Goal: Task Accomplishment & Management: Manage account settings

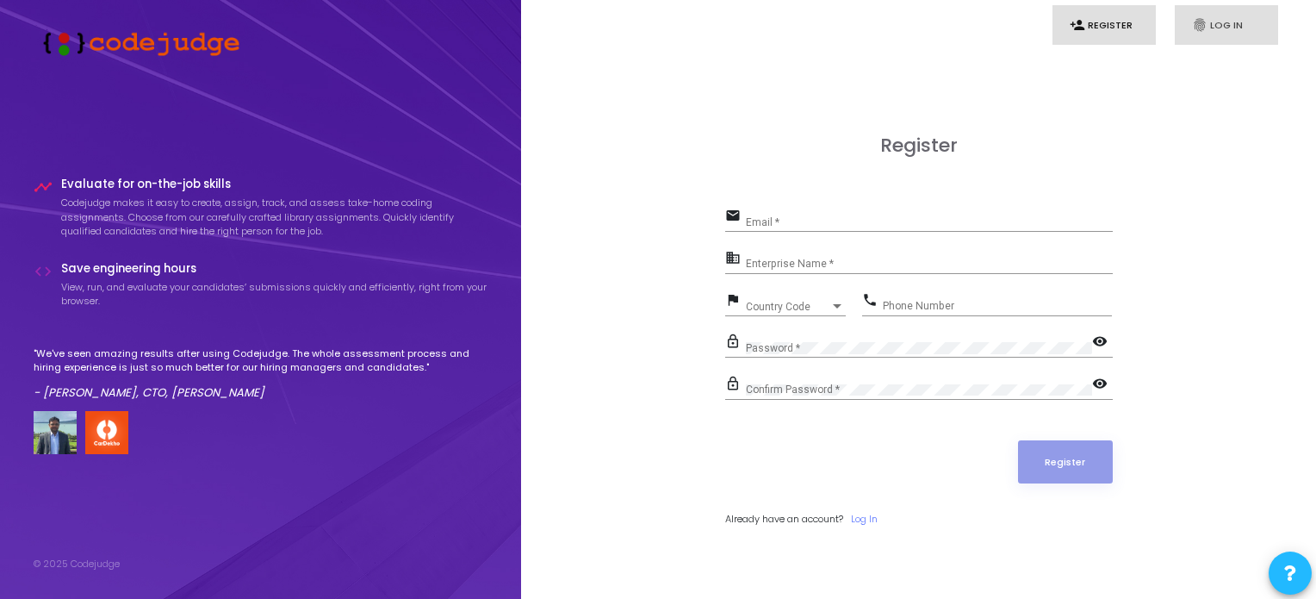
click at [1208, 16] on link "fingerprint Log In" at bounding box center [1226, 25] width 103 height 40
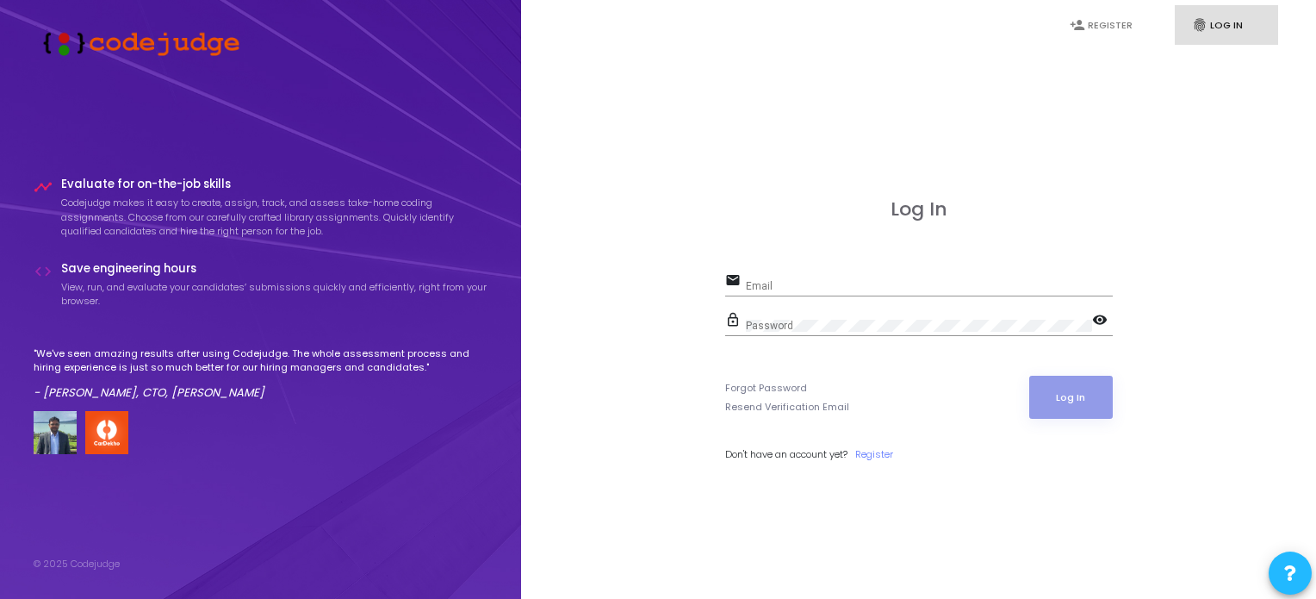
click at [837, 286] on input "Email" at bounding box center [929, 286] width 367 height 12
paste input "[EMAIL_ADDRESS][DOMAIN_NAME]"
type input "[EMAIL_ADDRESS][DOMAIN_NAME]"
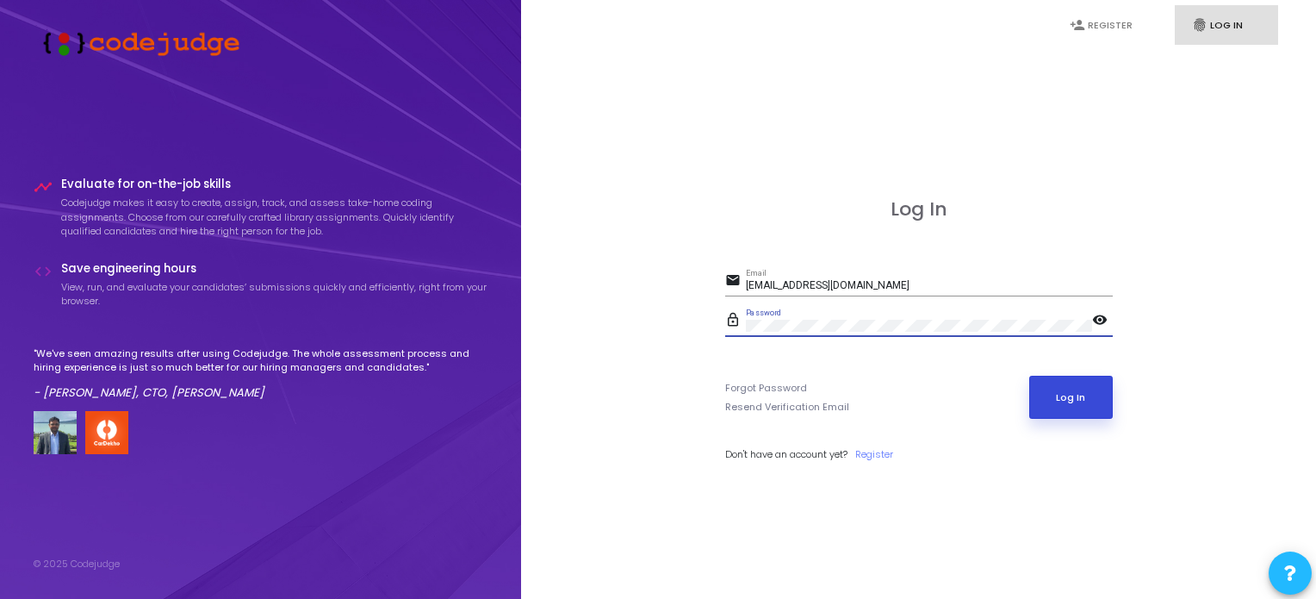
click at [1063, 394] on button "Log In" at bounding box center [1071, 397] width 84 height 43
click at [883, 453] on link "Register" at bounding box center [874, 454] width 38 height 15
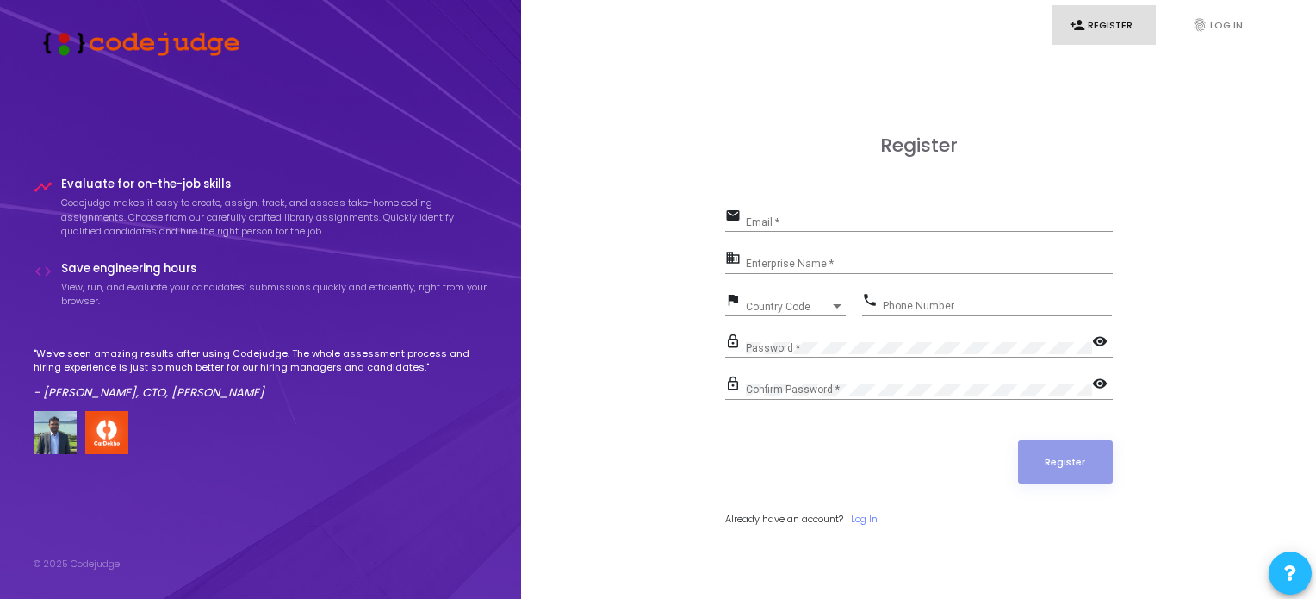
click at [883, 453] on div "Register" at bounding box center [919, 461] width 388 height 43
click at [1206, 25] on icon "fingerprint" at bounding box center [1200, 25] width 16 height 16
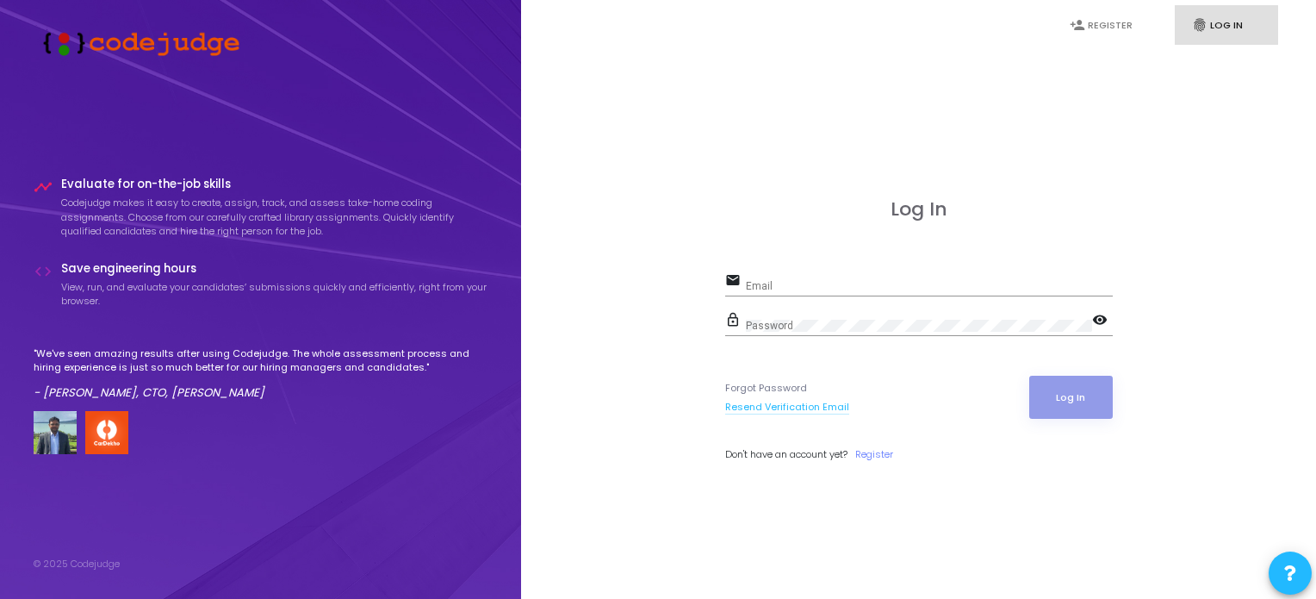
click at [796, 401] on link "Resend Verification Email" at bounding box center [787, 407] width 124 height 15
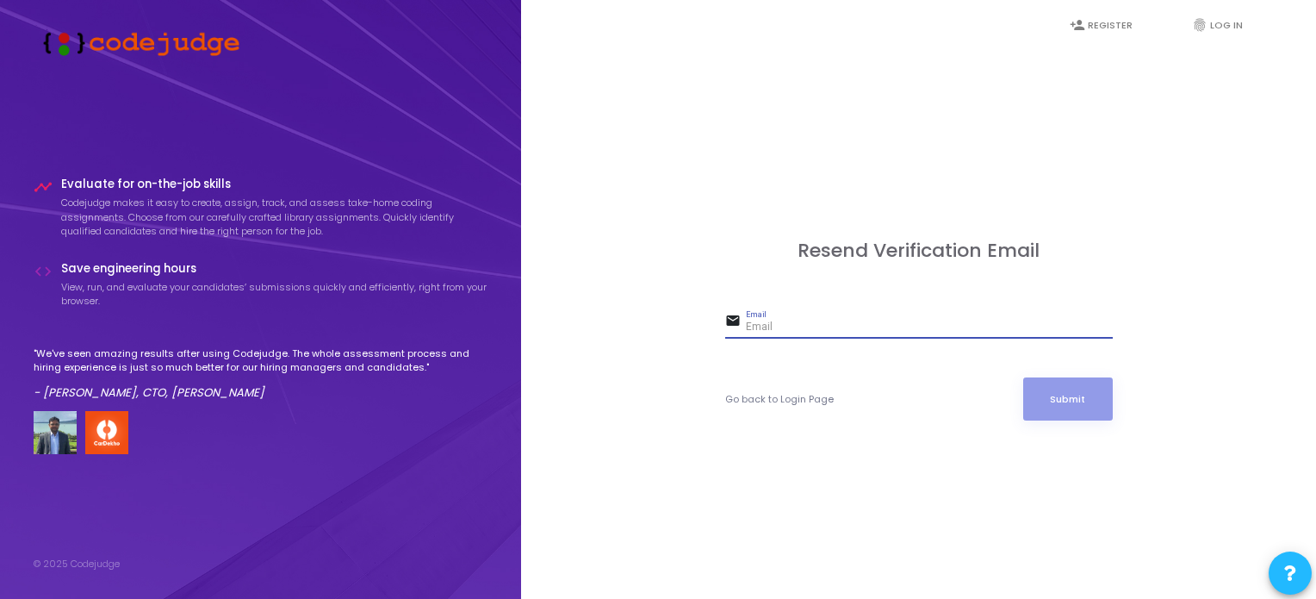
click at [851, 326] on input "Email" at bounding box center [929, 327] width 367 height 12
type input "[EMAIL_ADDRESS][DOMAIN_NAME]"
click at [1023, 377] on button "Submit" at bounding box center [1068, 398] width 90 height 43
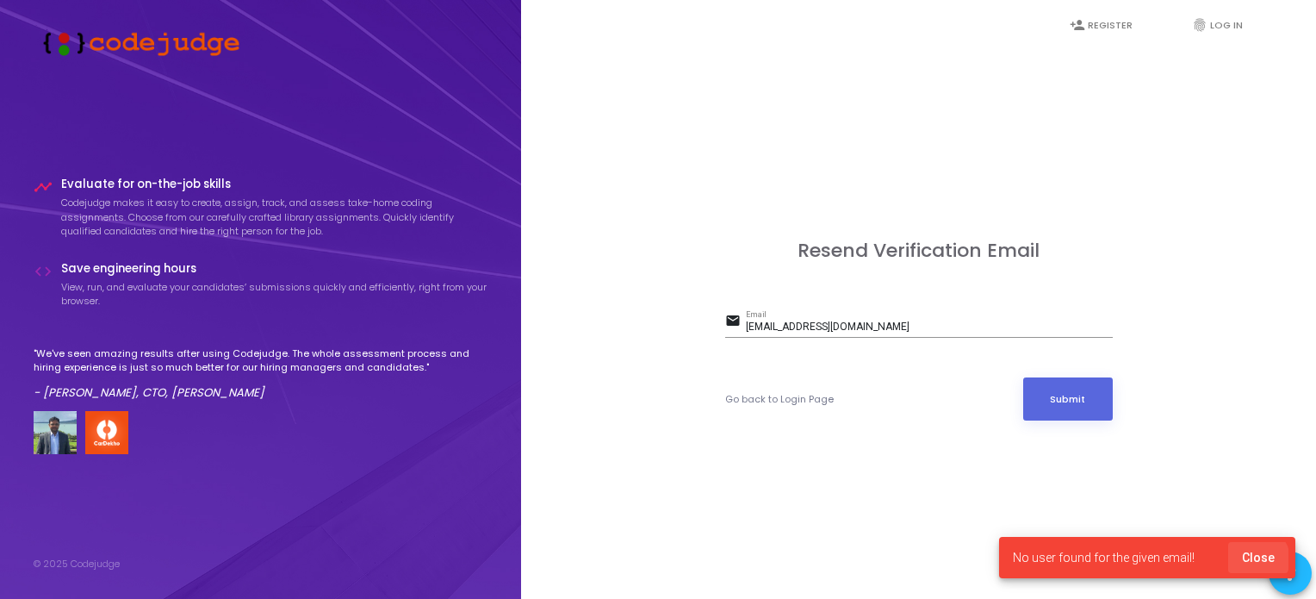
click at [1257, 559] on span "Close" at bounding box center [1258, 557] width 33 height 14
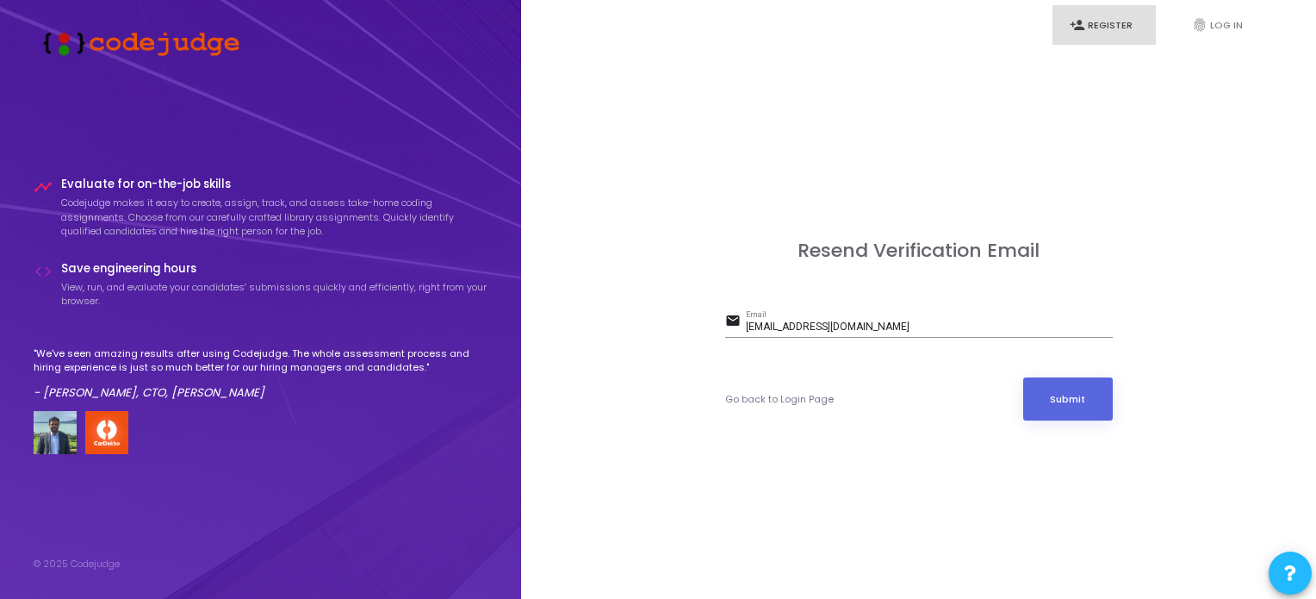
click at [1085, 20] on link "person_add Register" at bounding box center [1103, 25] width 103 height 40
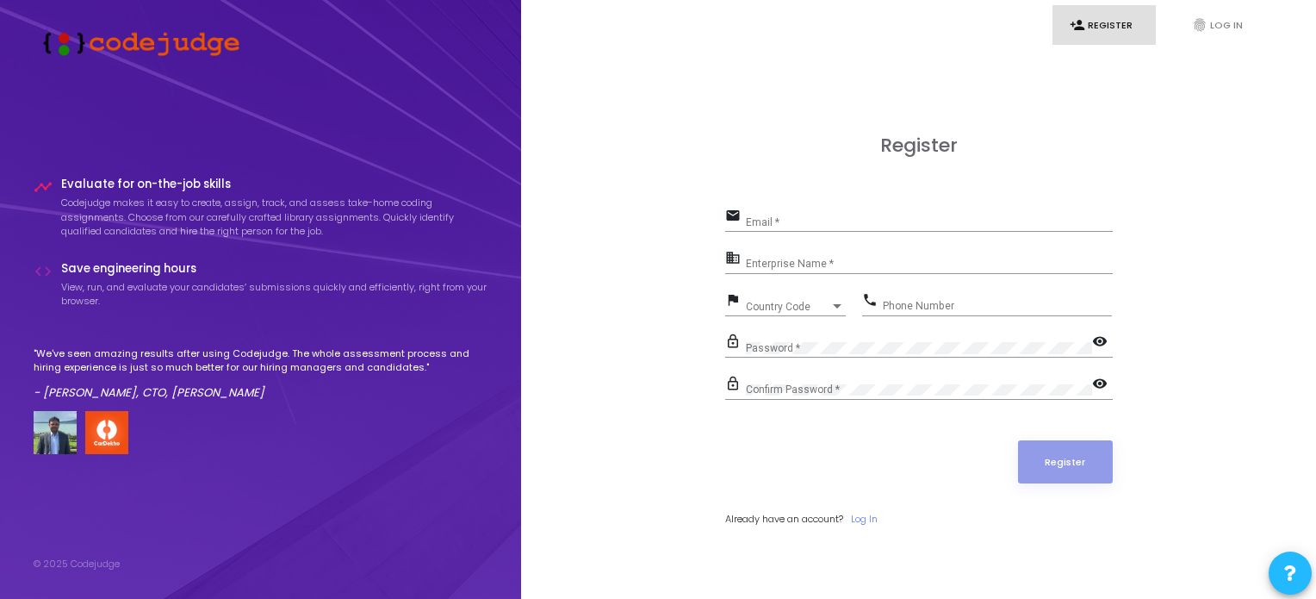
click at [851, 214] on div "Email *" at bounding box center [929, 218] width 367 height 27
click at [1189, 24] on link "fingerprint Log In" at bounding box center [1226, 25] width 103 height 40
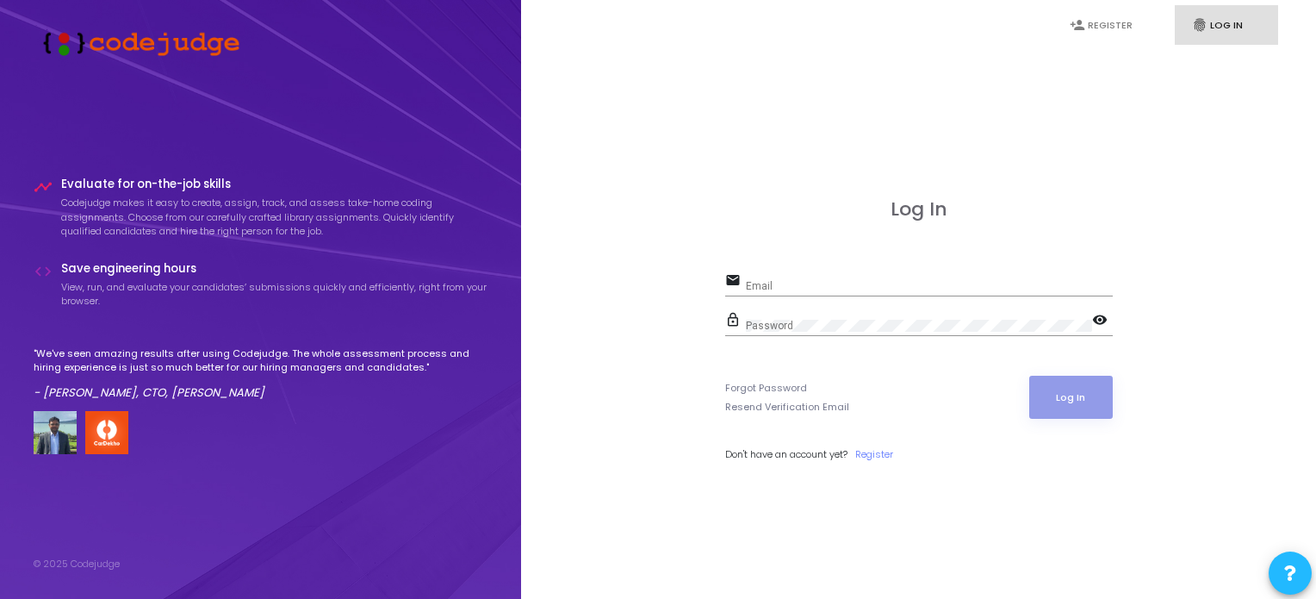
click at [879, 278] on div "Email" at bounding box center [929, 282] width 367 height 27
paste input "[EMAIL_ADDRESS][DOMAIN_NAME]"
type input "[EMAIL_ADDRESS][DOMAIN_NAME]"
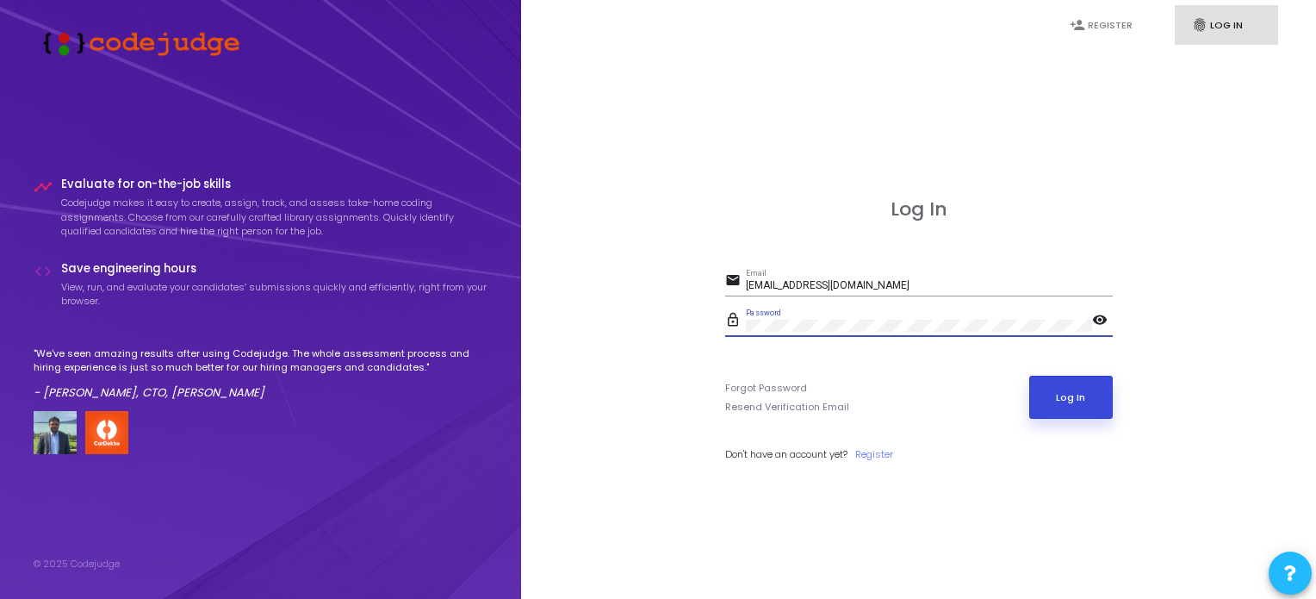
click at [1080, 406] on button "Log In" at bounding box center [1071, 397] width 84 height 43
